Goal: Task Accomplishment & Management: Use online tool/utility

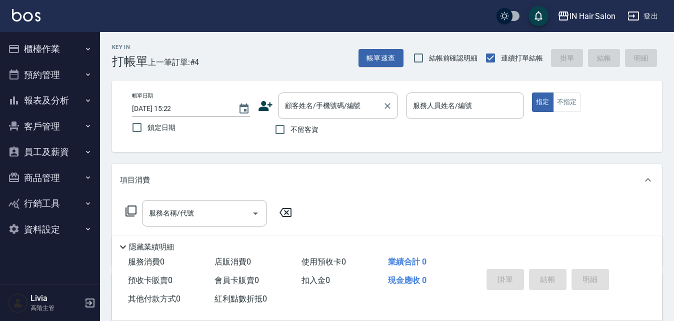
click at [325, 101] on input "顧客姓名/手機號碼/編號" at bounding box center [330, 105] width 96 height 17
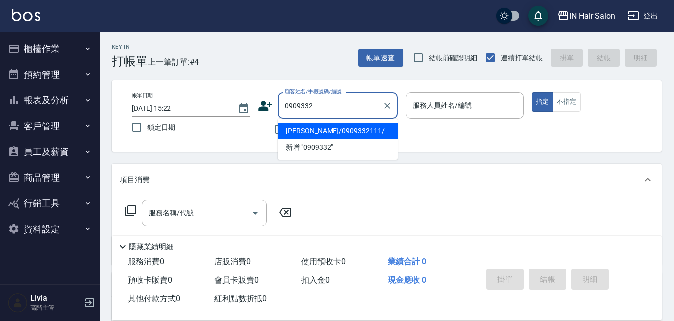
click at [324, 128] on li "[PERSON_NAME]/0909332111/" at bounding box center [338, 131] width 120 height 16
type input "[PERSON_NAME]/0909332111/"
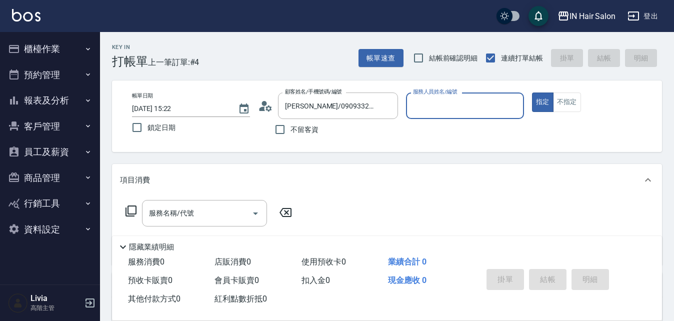
type input "7號設計師[PERSON_NAME]-7"
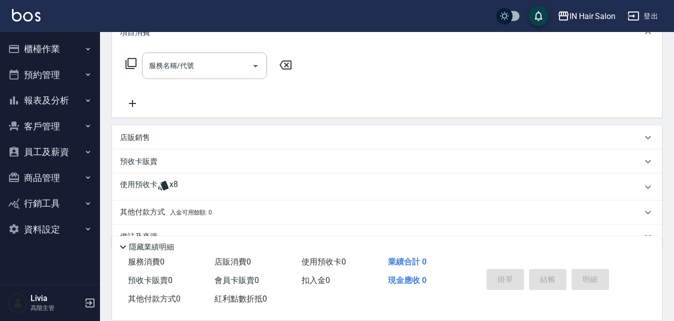
scroll to position [150, 0]
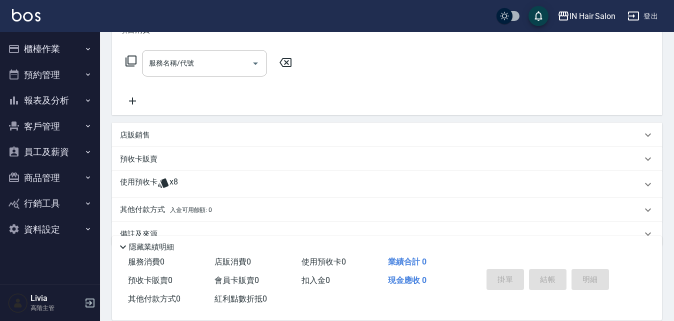
click at [149, 178] on p "使用預收卡" at bounding box center [138, 184] width 37 height 15
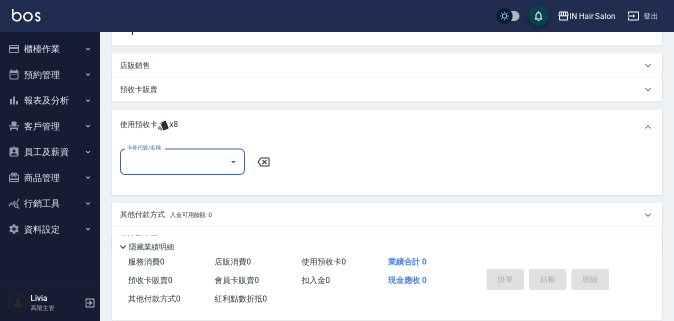
scroll to position [245, 0]
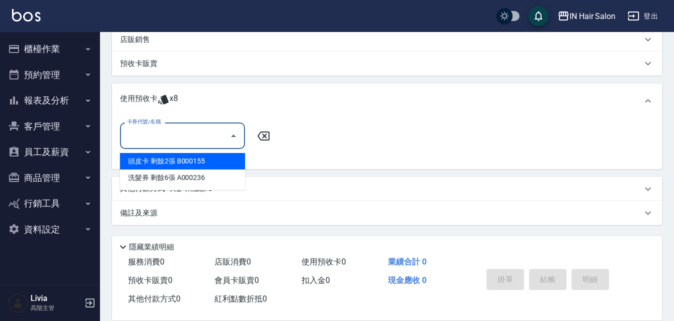
click at [153, 132] on input "卡券代號/名稱" at bounding box center [174, 135] width 101 height 17
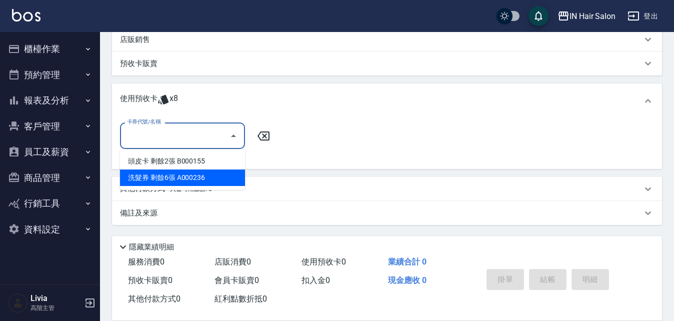
click at [188, 179] on div "洗髮券 剩餘6張 A000236" at bounding box center [182, 177] width 125 height 16
type input "洗髮券 A000236"
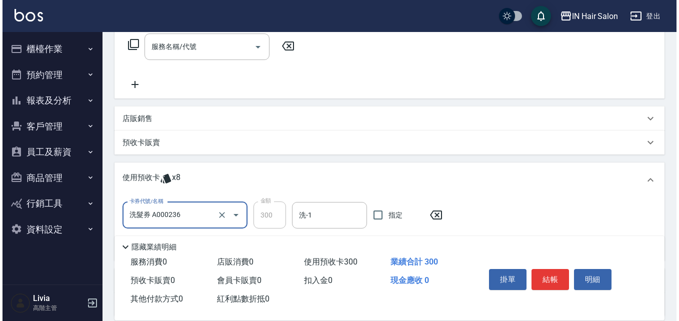
scroll to position [45, 0]
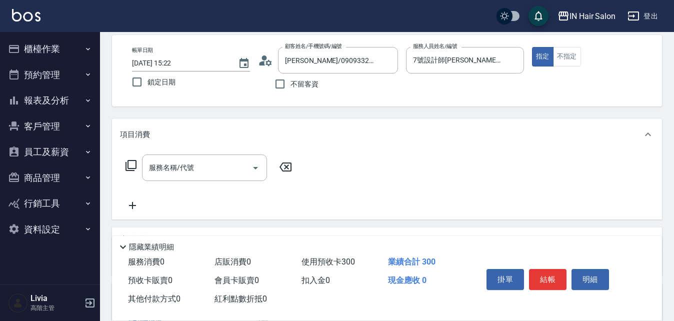
click at [547, 278] on button "結帳" at bounding box center [547, 279] width 37 height 21
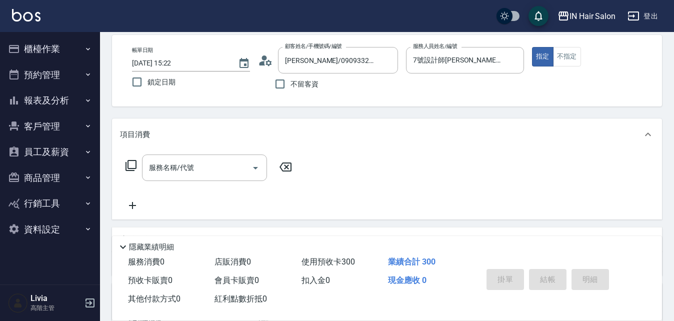
type input "[DATE] 18:16"
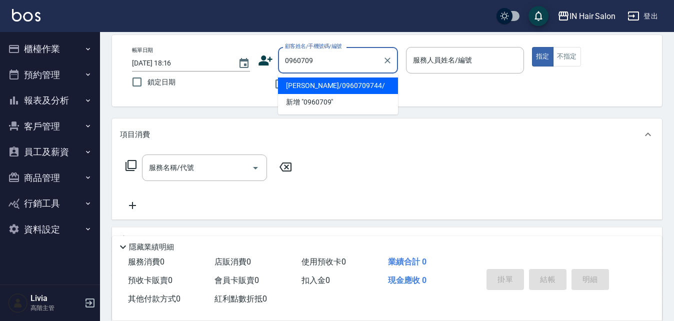
click at [317, 86] on li "[PERSON_NAME]/0960709744/" at bounding box center [338, 85] width 120 height 16
type input "[PERSON_NAME]/0960709744/"
type input "6號設計師[PERSON_NAME]-6"
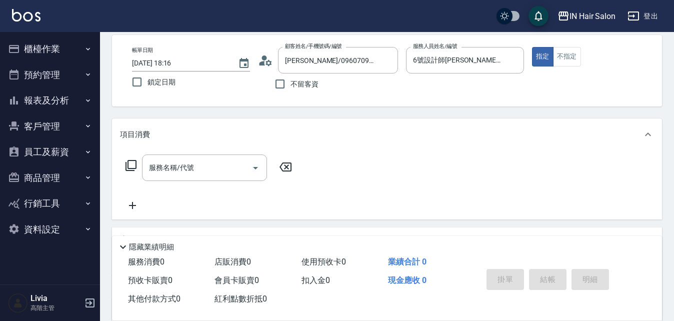
click at [131, 163] on icon at bounding box center [131, 165] width 12 height 12
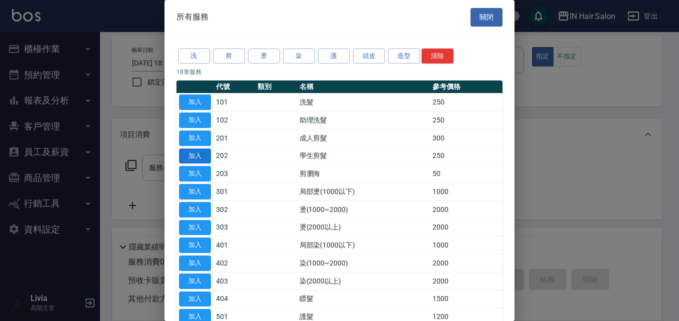
click at [204, 156] on button "加入" at bounding box center [195, 155] width 32 height 15
type input "學生剪髮(202)"
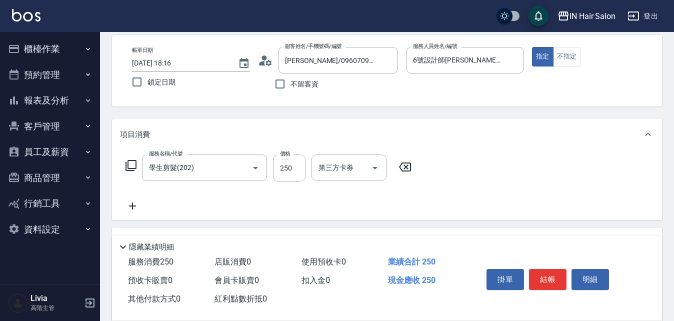
click at [129, 168] on icon at bounding box center [131, 165] width 12 height 12
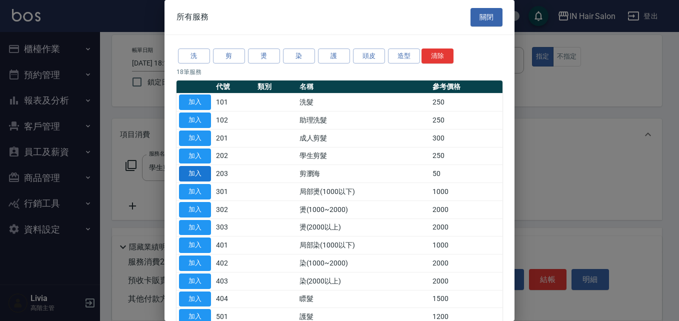
click at [194, 172] on button "加入" at bounding box center [195, 173] width 32 height 15
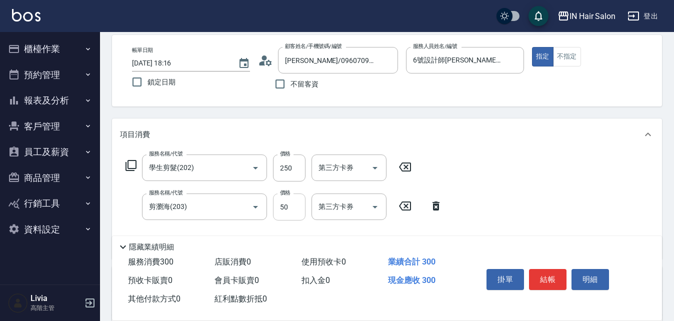
drag, startPoint x: 294, startPoint y: 209, endPoint x: 299, endPoint y: 209, distance: 5.5
click at [294, 209] on input "50" at bounding box center [289, 206] width 32 height 27
type input "100"
click at [518, 209] on div "服務名稱/代號 學生剪髮(202) 服務名稱/代號 價格 250 價格 第三方卡券 第三方卡券 服務名稱/代號 剪瀏海(203) 服務名稱/代號 價格 100…" at bounding box center [387, 204] width 550 height 108
click at [546, 276] on button "結帳" at bounding box center [547, 279] width 37 height 21
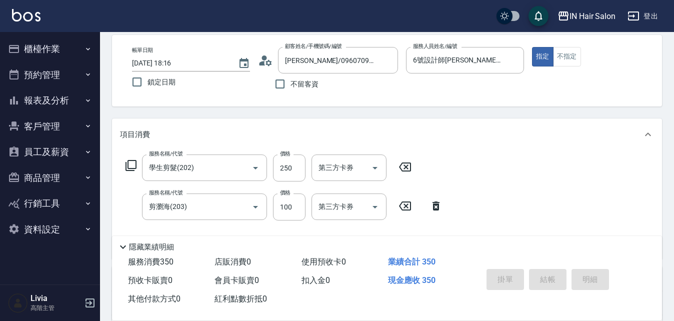
type input "[DATE] 18:19"
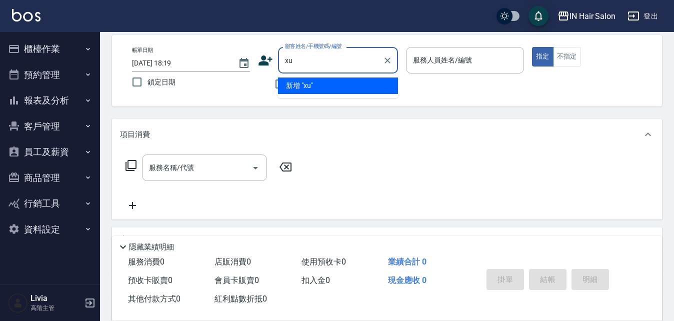
type input "x"
click at [307, 88] on li "[PERSON_NAME]/0953891235/" at bounding box center [338, 85] width 120 height 16
type input "[PERSON_NAME]/0953891235/"
type input "8號店長Livia-8"
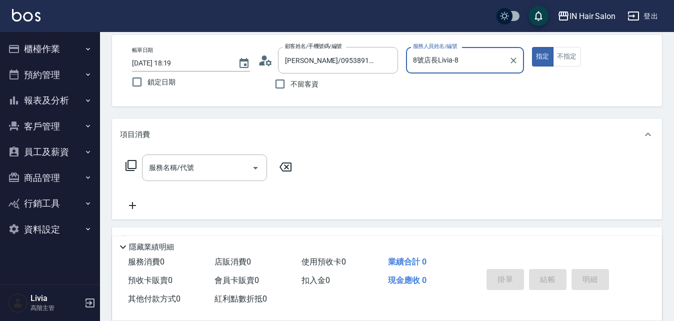
click at [131, 162] on icon at bounding box center [131, 165] width 12 height 12
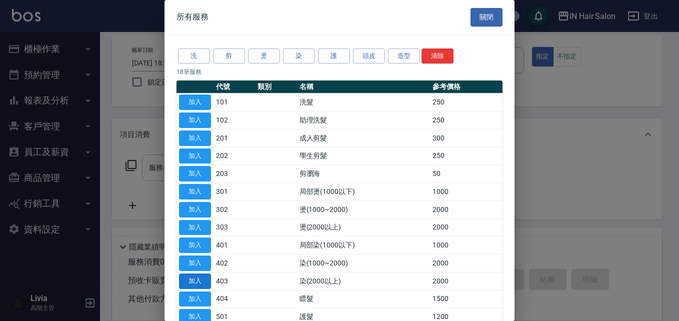
click at [198, 279] on button "加入" at bounding box center [195, 280] width 32 height 15
type input "染(2000以上)(403)"
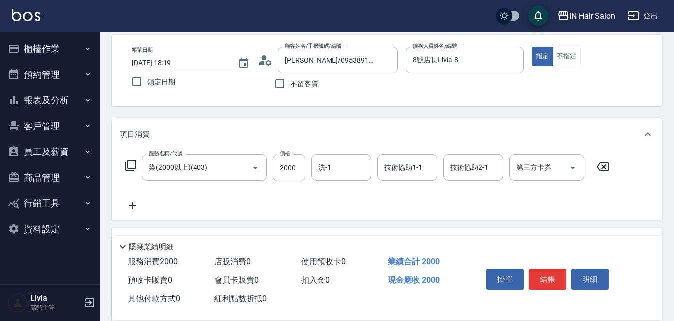
click at [132, 161] on icon at bounding box center [130, 165] width 11 height 11
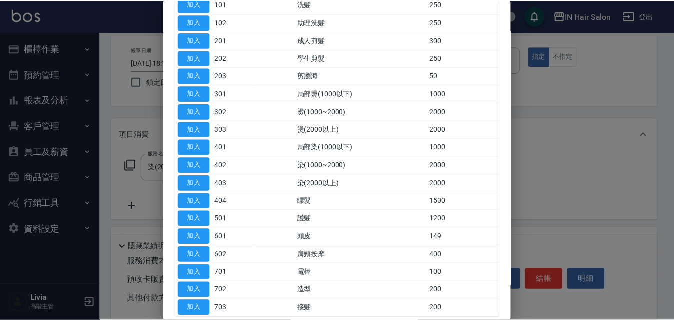
scroll to position [100, 0]
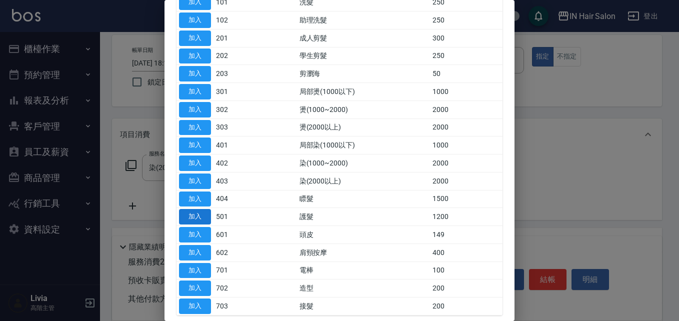
click at [202, 215] on button "加入" at bounding box center [195, 216] width 32 height 15
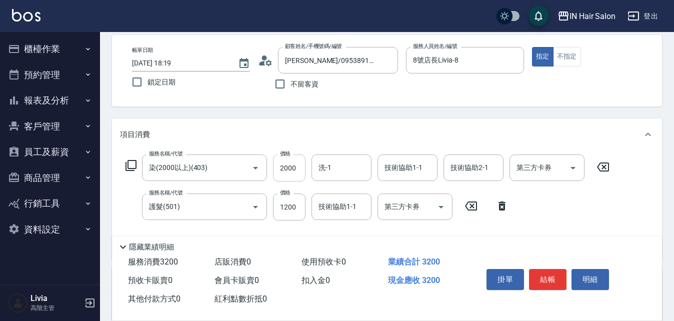
click at [296, 169] on input "2000" at bounding box center [289, 167] width 32 height 27
click at [295, 169] on input "2000" at bounding box center [289, 167] width 32 height 27
type input "2600"
click at [295, 209] on input "1200" at bounding box center [289, 206] width 32 height 27
type input "1500"
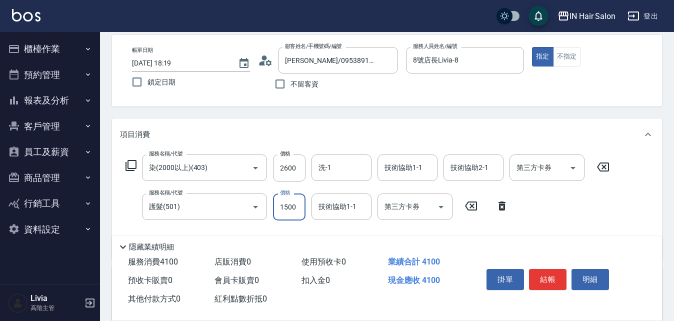
click at [554, 214] on div "服務名稱/代號 染(2000以上)(403) 服務名稱/代號 價格 2600 價格 洗-1 洗-1 技術協助1-1 技術協助1-1 技術協助2-1 技術協助2…" at bounding box center [367, 202] width 495 height 96
